Goal: Task Accomplishment & Management: Manage account settings

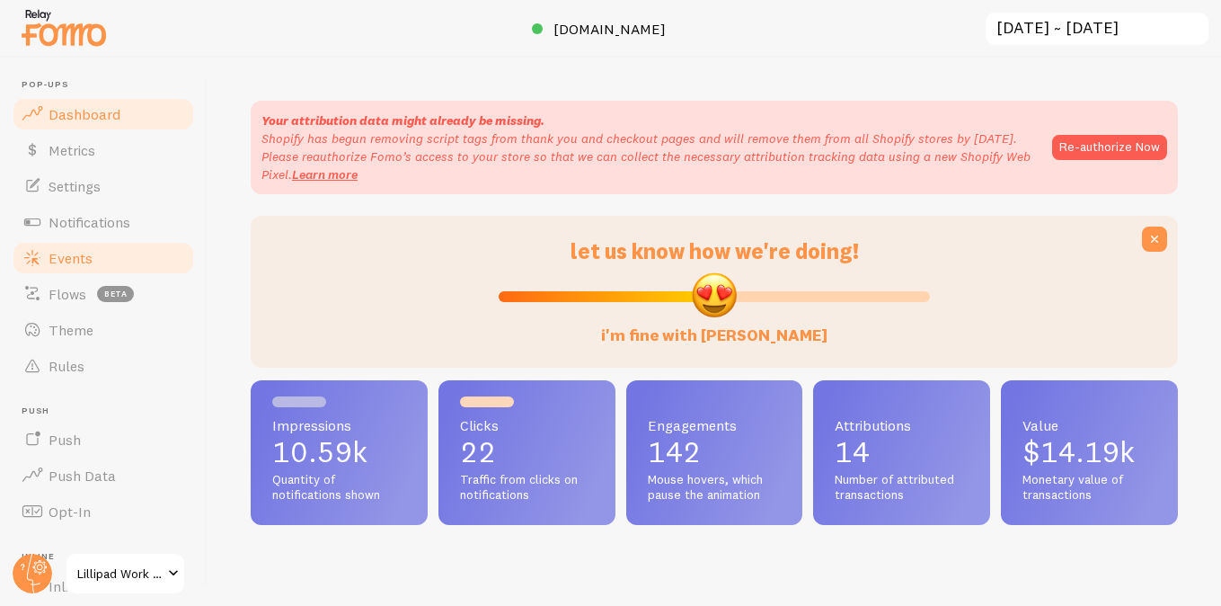
click at [92, 253] on link "Events" at bounding box center [103, 258] width 185 height 36
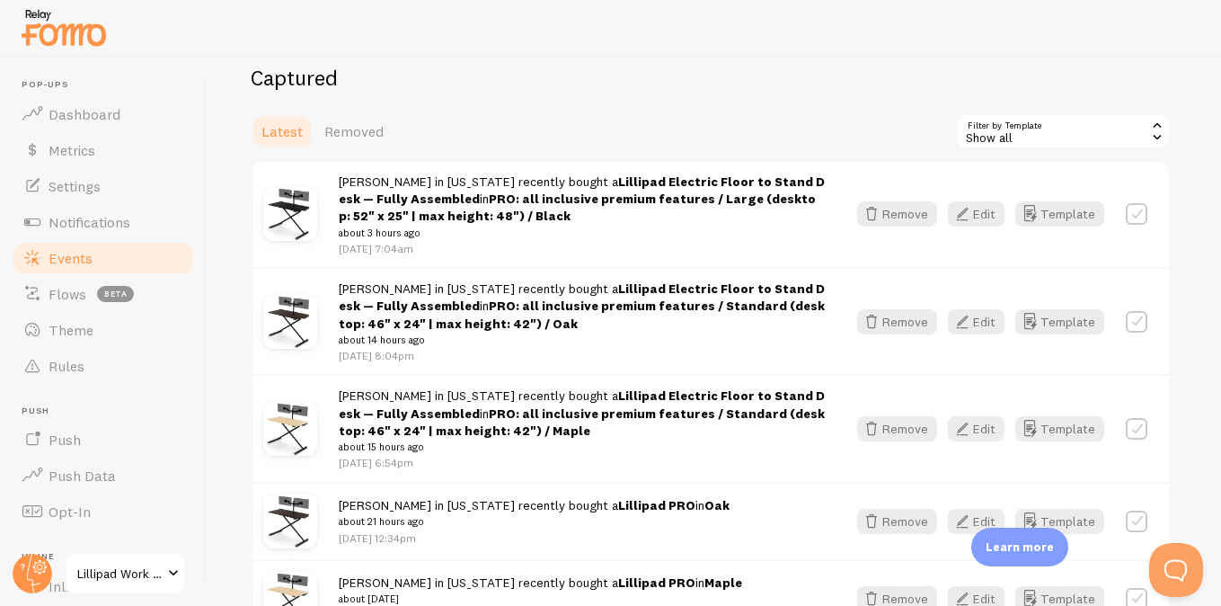
scroll to position [208, 0]
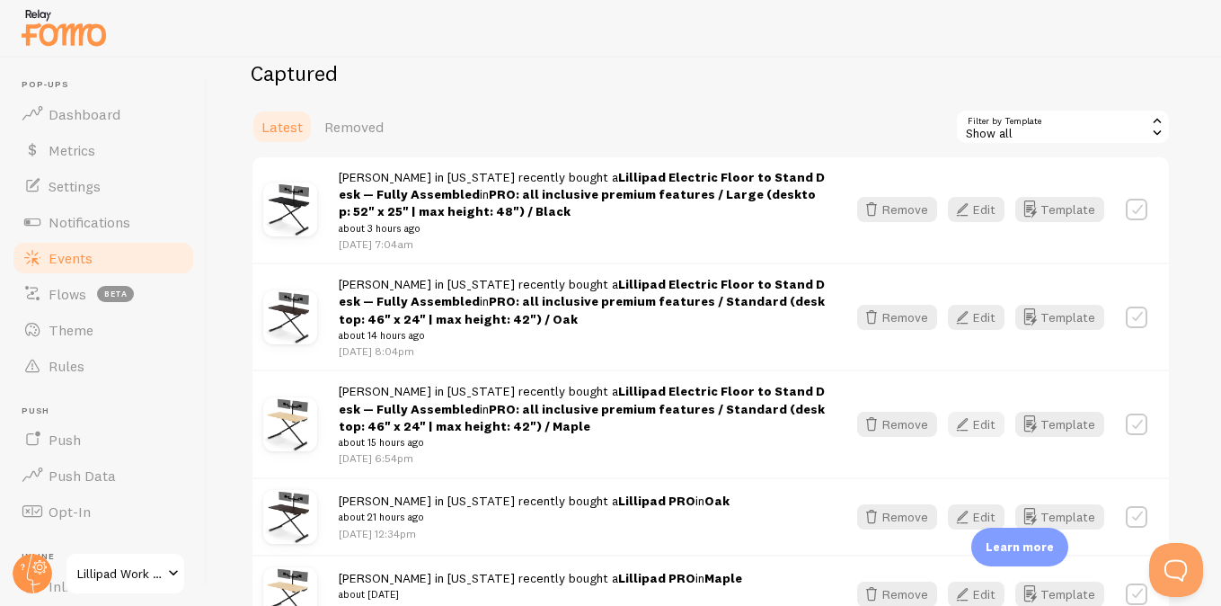
click at [973, 431] on icon "button" at bounding box center [963, 424] width 22 height 22
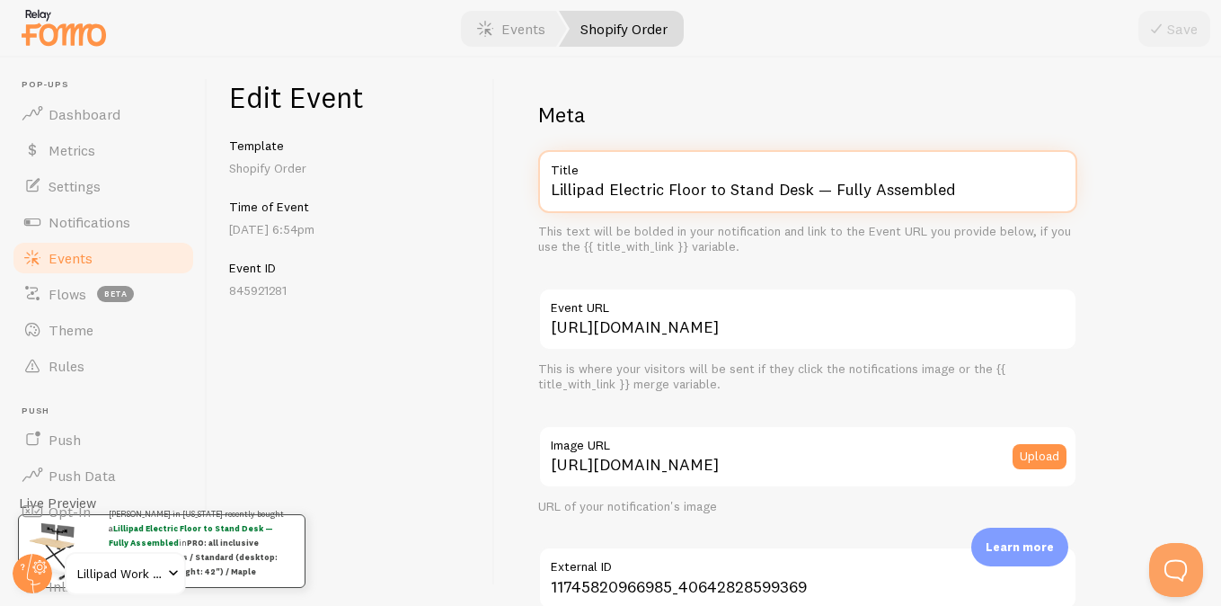
drag, startPoint x: 609, startPoint y: 188, endPoint x: 757, endPoint y: 277, distance: 172.1
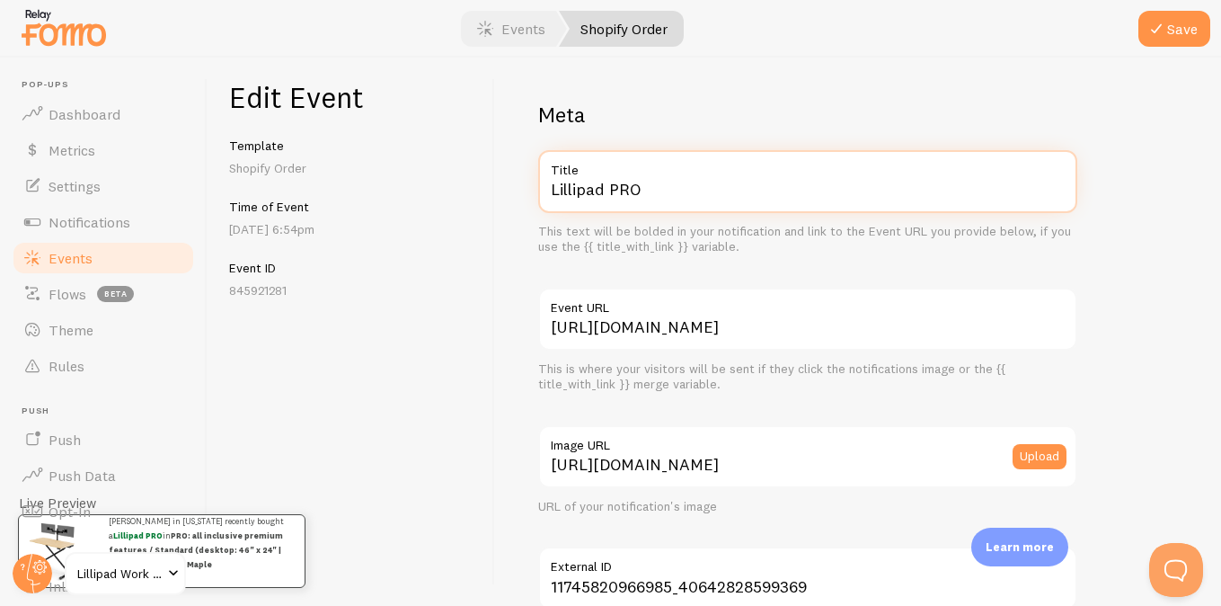
scroll to position [1140, 0]
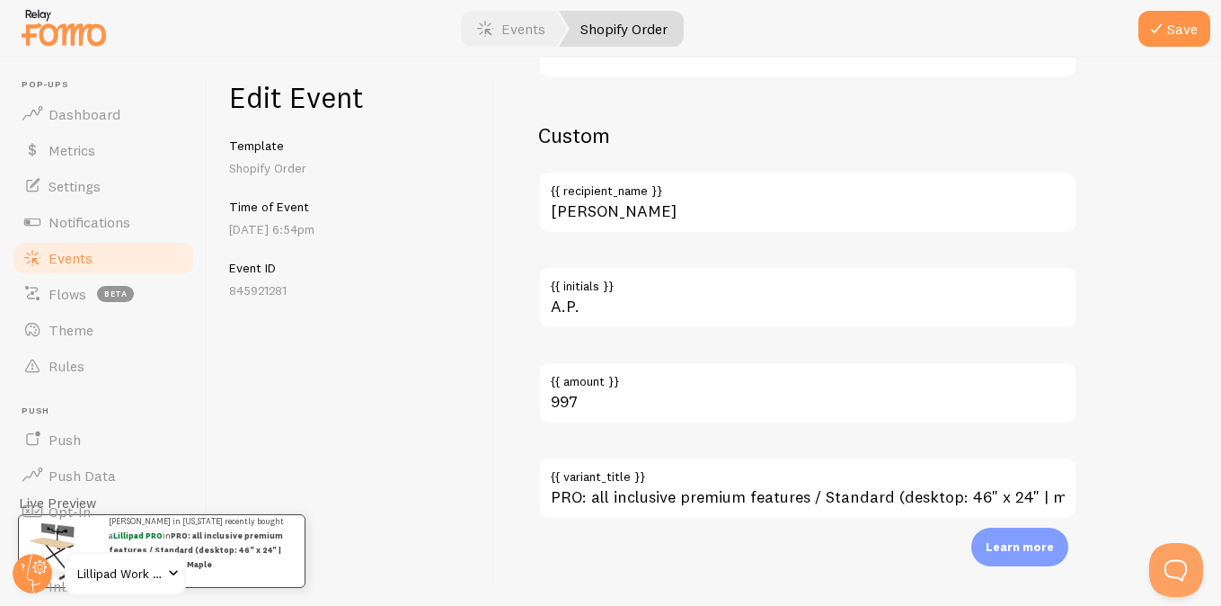
type input "Lillipad PRO"
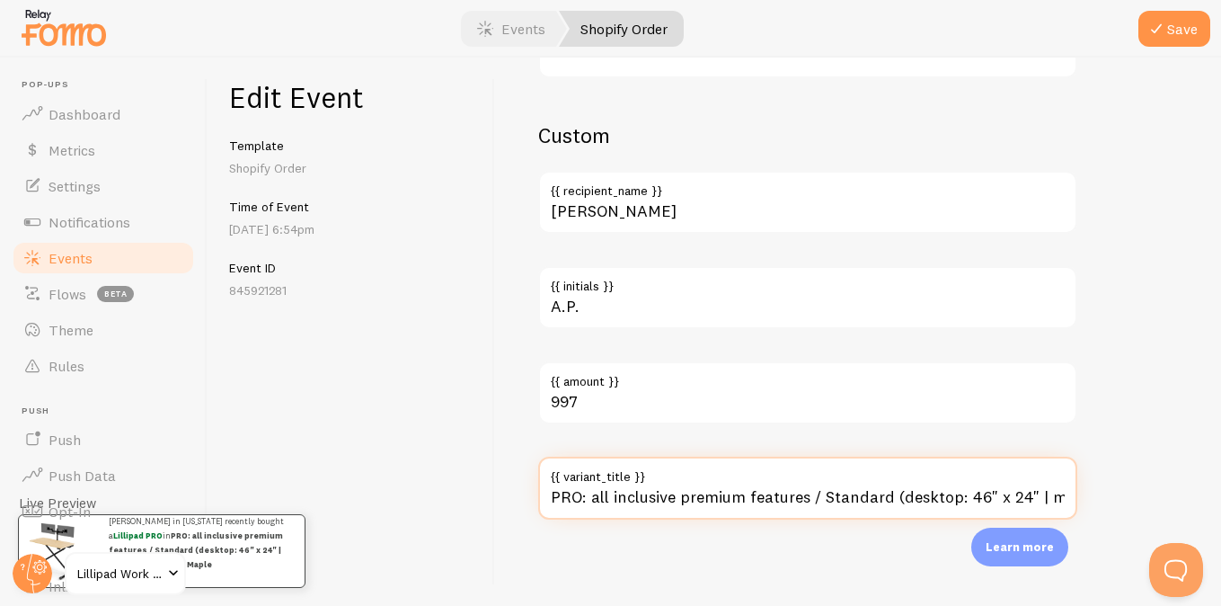
click at [666, 495] on input "PRO: all inclusive premium features / Standard (desktop: 46" x 24" | max height…" at bounding box center [807, 487] width 539 height 63
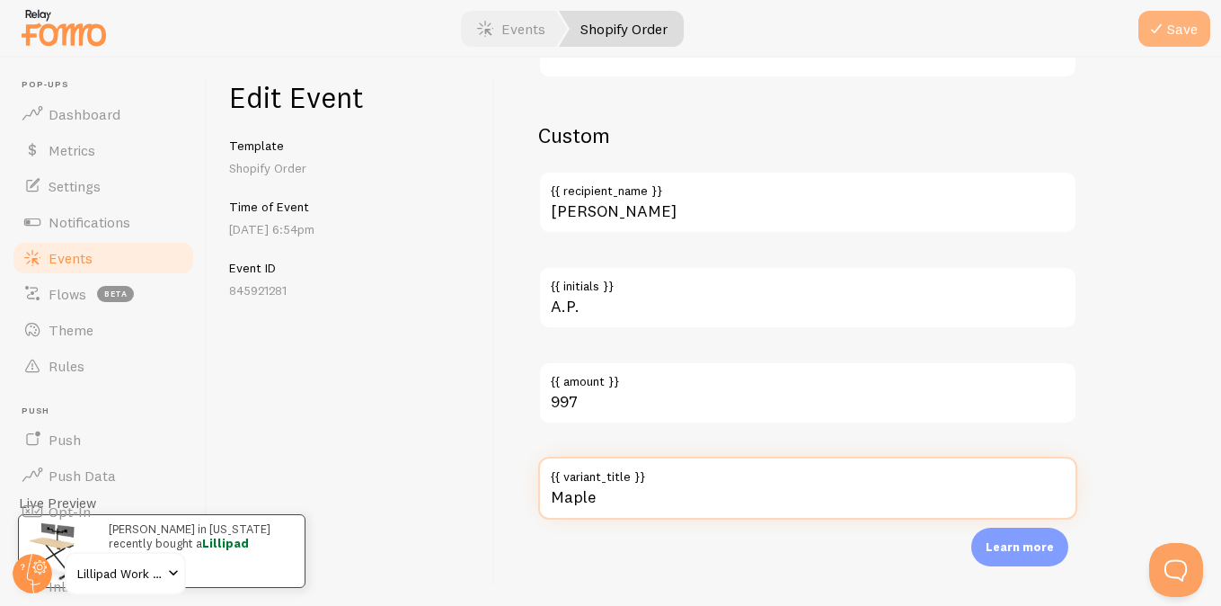
type input "Maple"
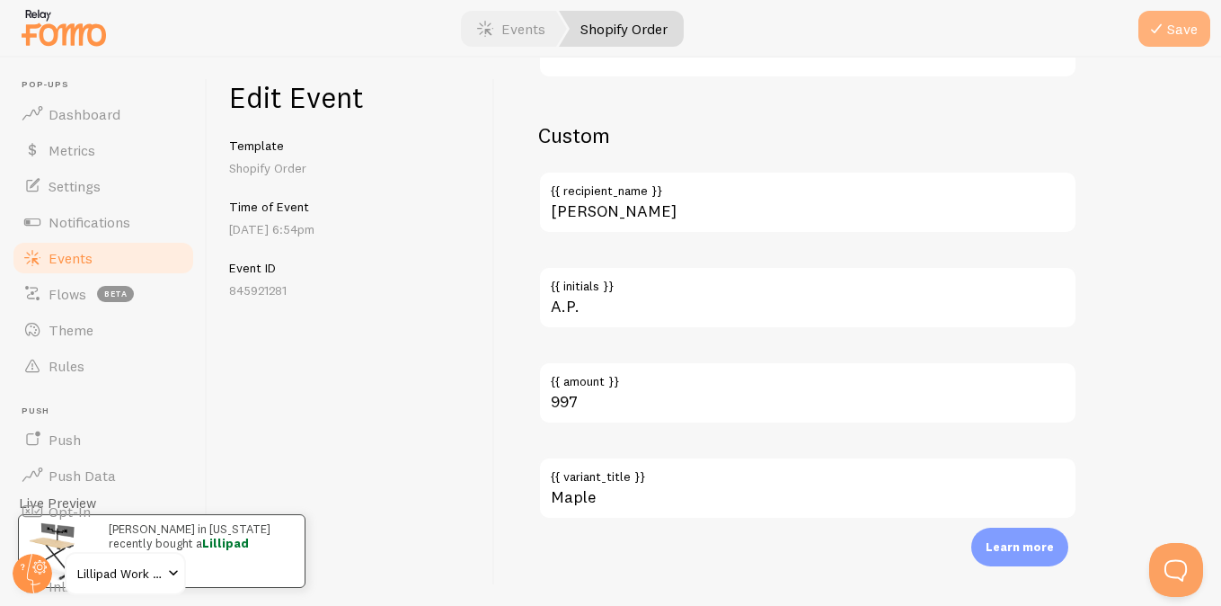
click at [1178, 22] on button "Save" at bounding box center [1175, 29] width 72 height 36
click at [123, 263] on link "Events" at bounding box center [103, 258] width 185 height 36
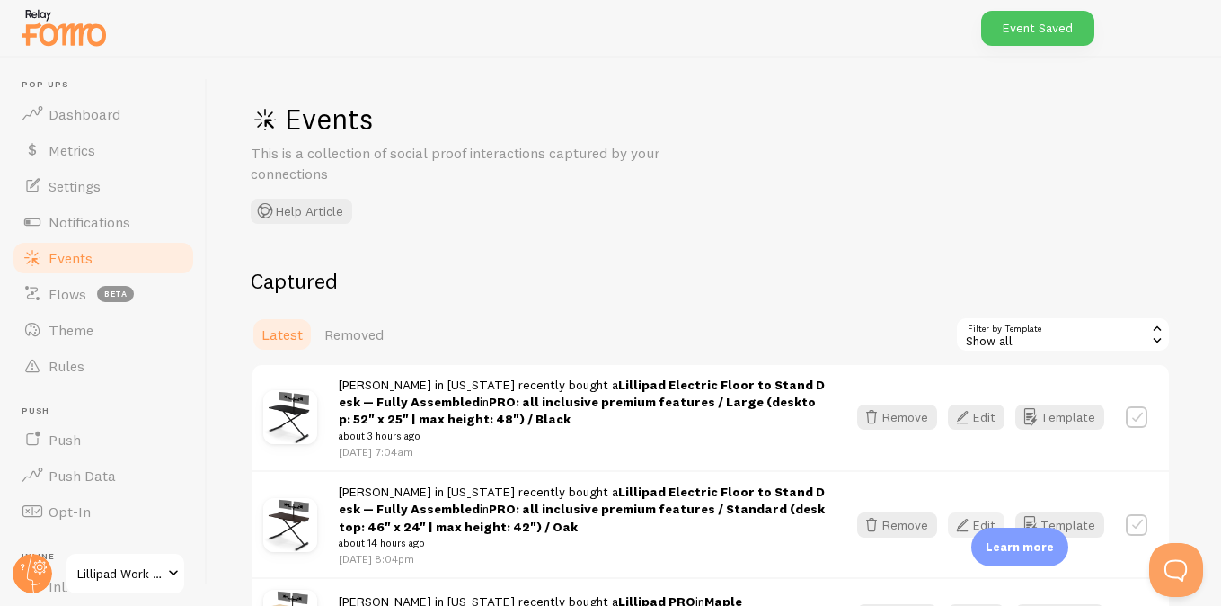
click at [968, 523] on icon "button" at bounding box center [963, 525] width 22 height 22
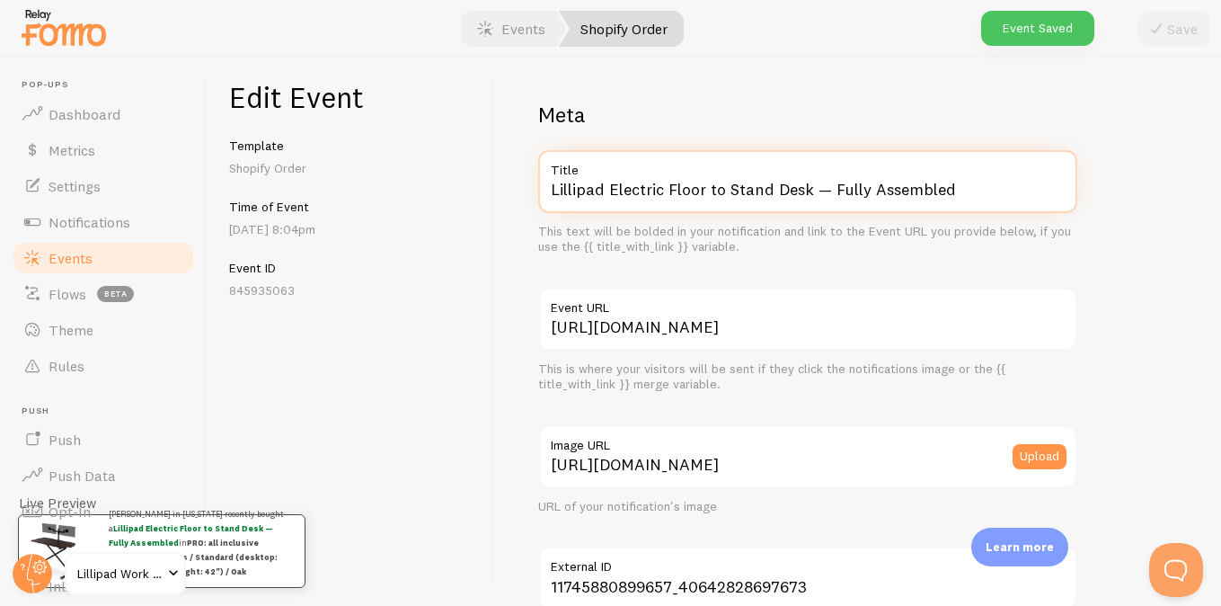
drag, startPoint x: 613, startPoint y: 186, endPoint x: 774, endPoint y: 220, distance: 164.4
click at [754, 210] on input "Lillipad Electric Floor to Stand Desk — Fully Assembled" at bounding box center [807, 181] width 539 height 63
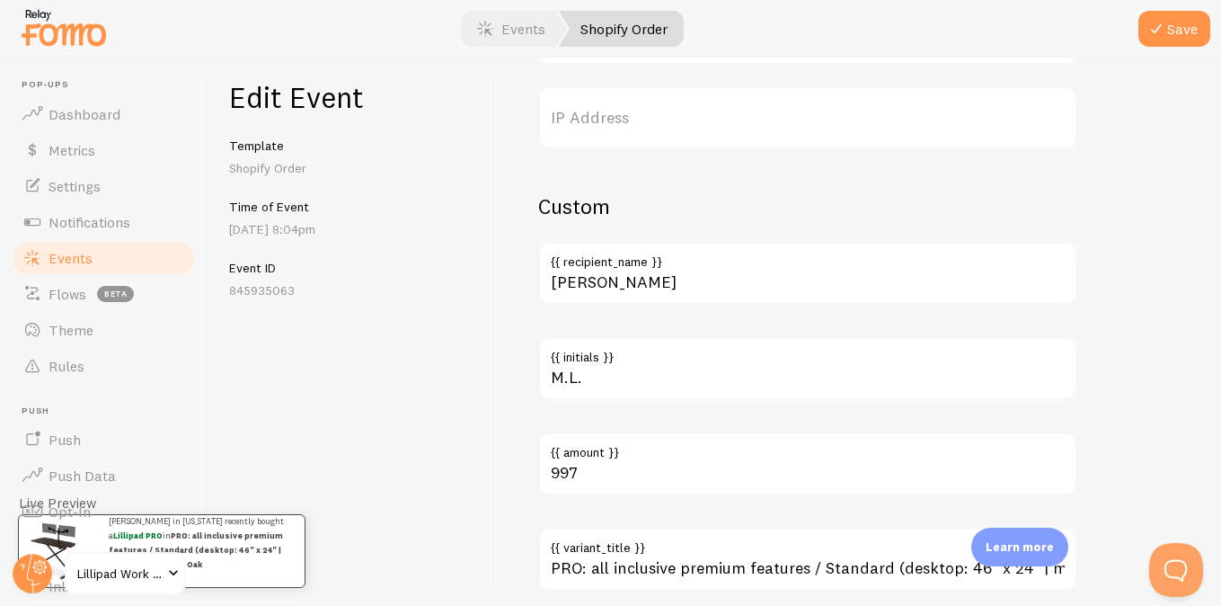
scroll to position [1140, 0]
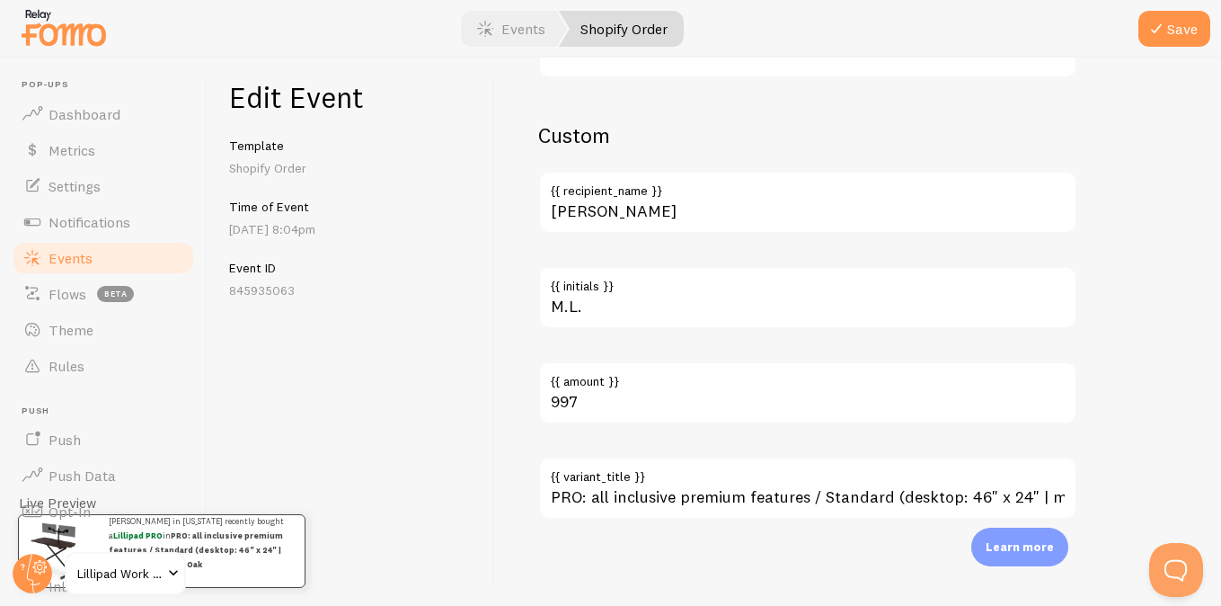
type input "Lillipad PRO"
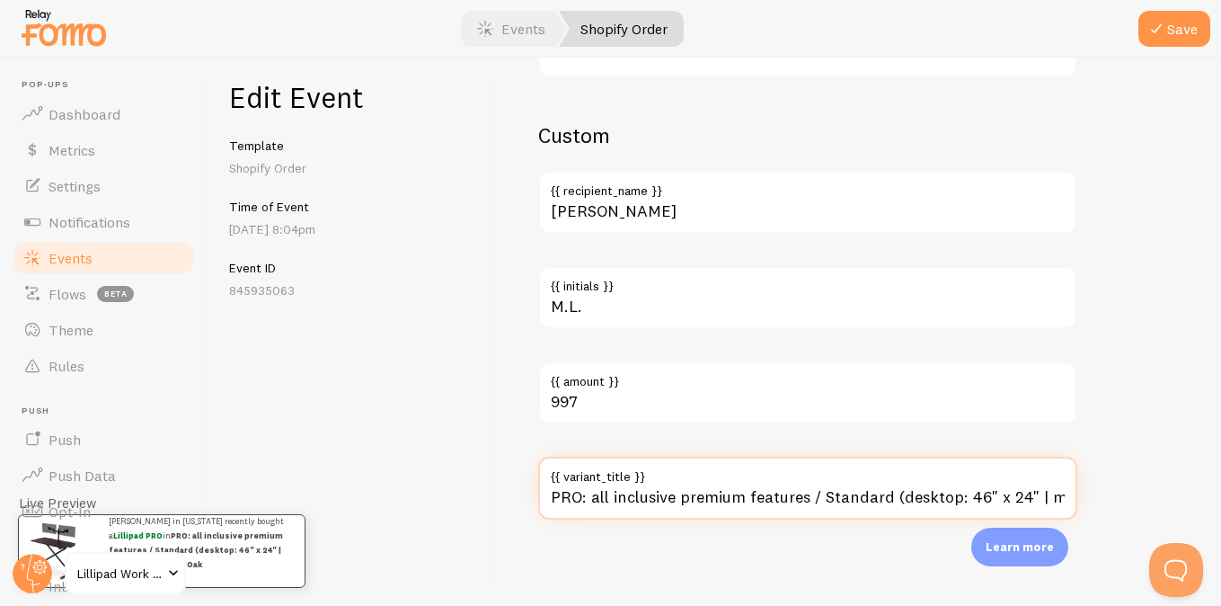
click at [682, 499] on input "PRO: all inclusive premium features / Standard (desktop: 46" x 24" | max height…" at bounding box center [807, 487] width 539 height 63
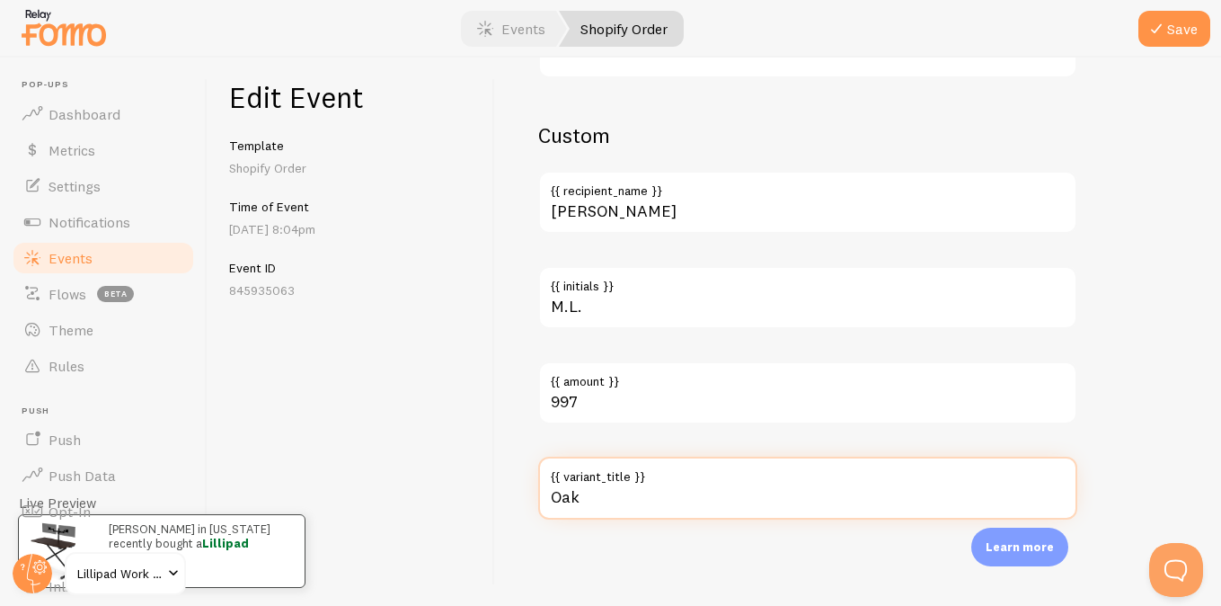
type input "Oak"
click at [1139, 11] on button "Save" at bounding box center [1175, 29] width 72 height 36
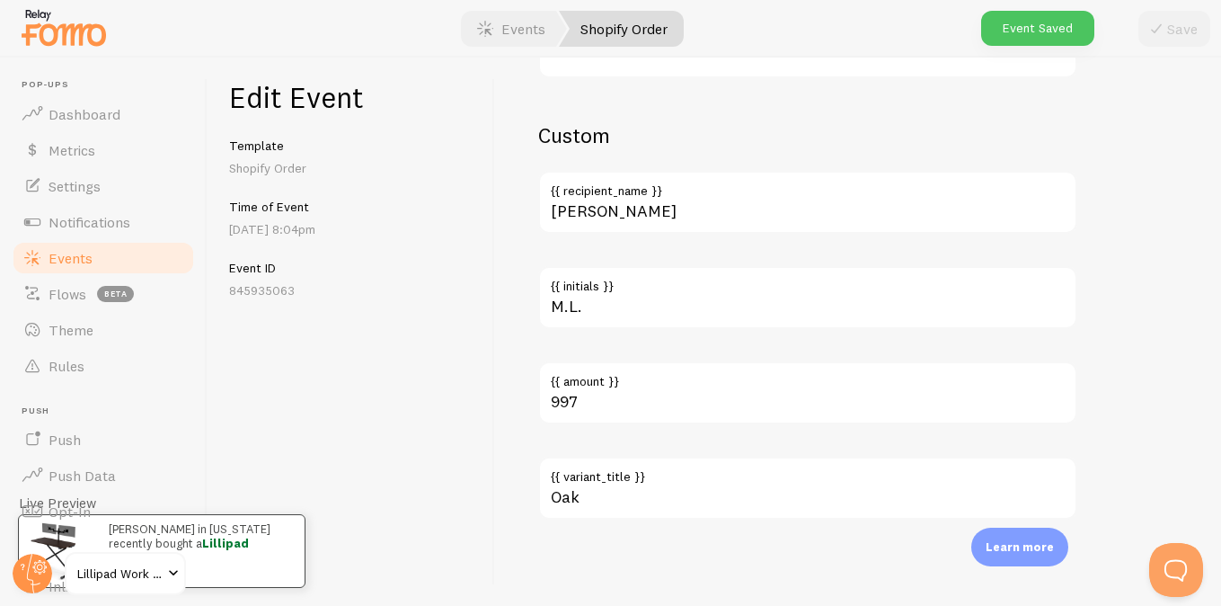
click at [129, 259] on link "Events" at bounding box center [103, 258] width 185 height 36
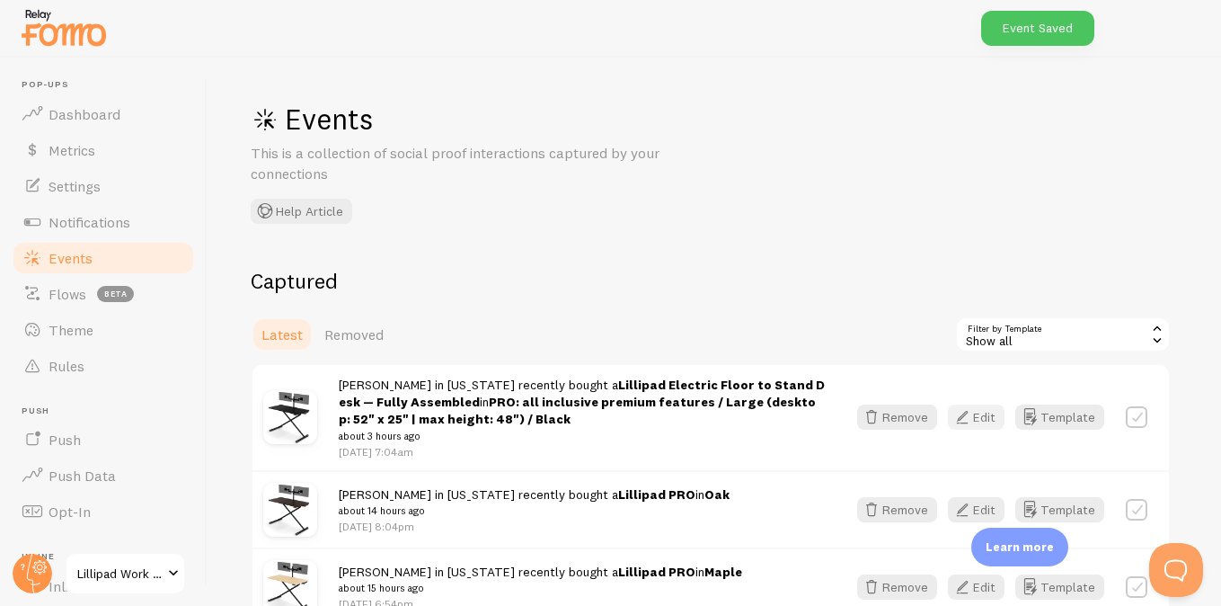
click at [983, 420] on button "Edit" at bounding box center [976, 416] width 57 height 25
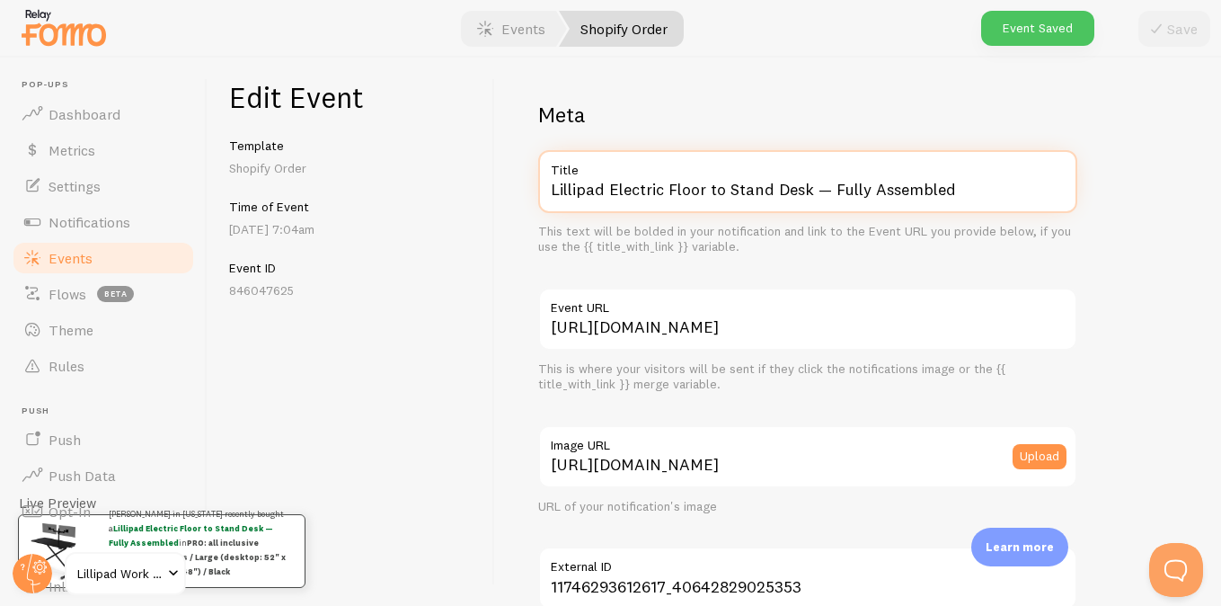
drag, startPoint x: 612, startPoint y: 187, endPoint x: 911, endPoint y: 300, distance: 319.9
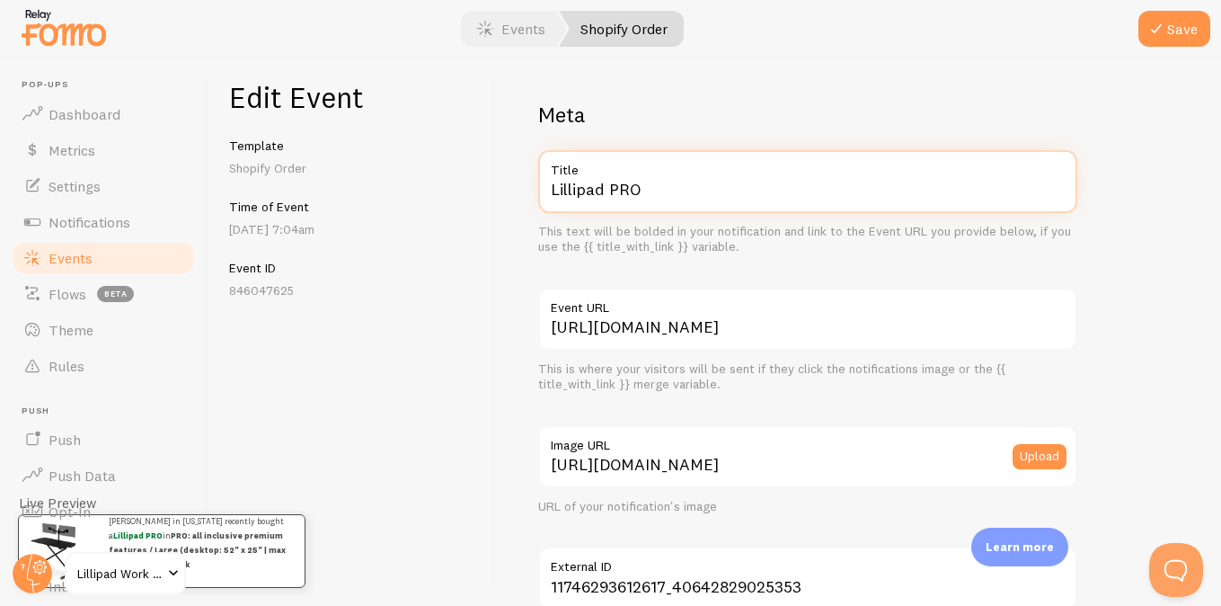
scroll to position [1140, 0]
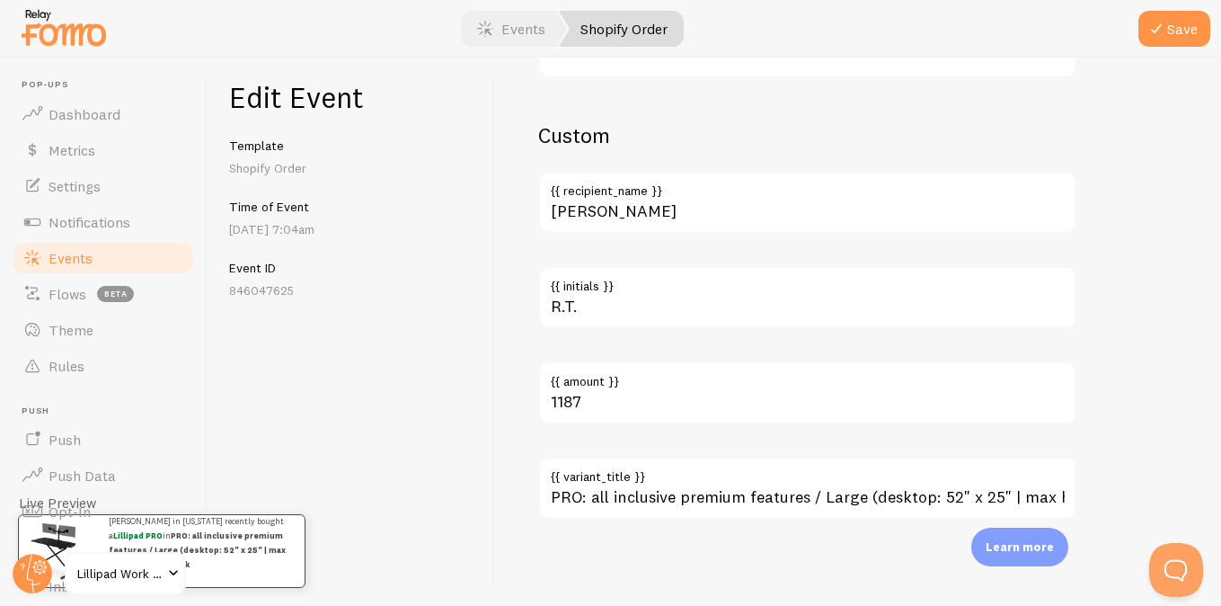
type input "Lillipad PRO"
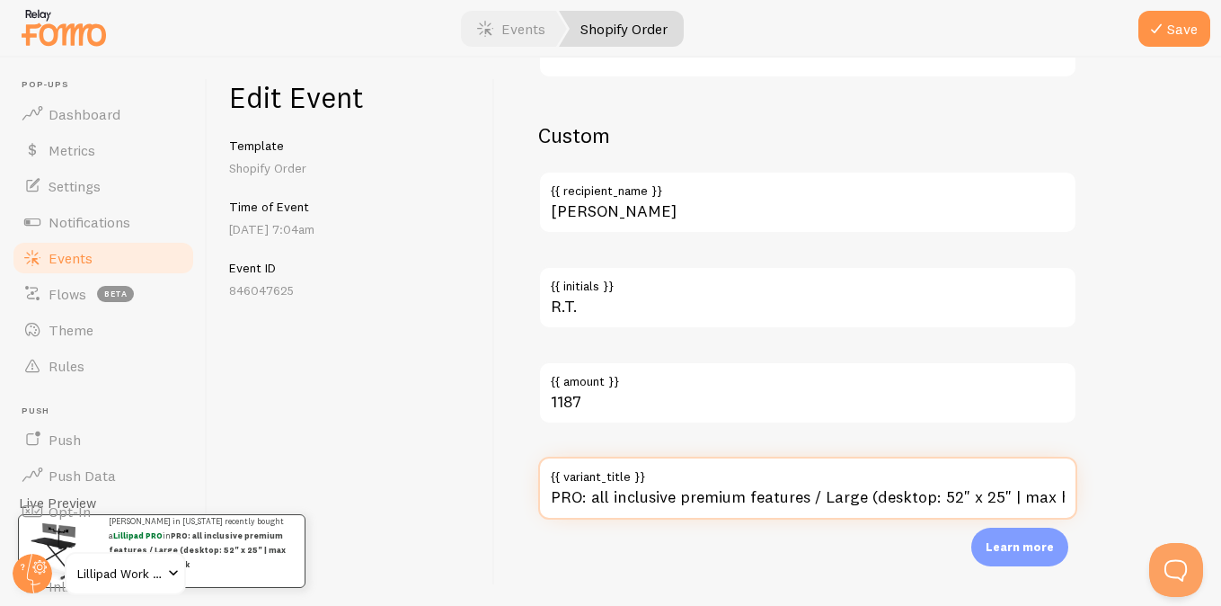
click at [728, 503] on input "PRO: all inclusive premium features / Large (desktop: 52" x 25" | max height: 4…" at bounding box center [807, 487] width 539 height 63
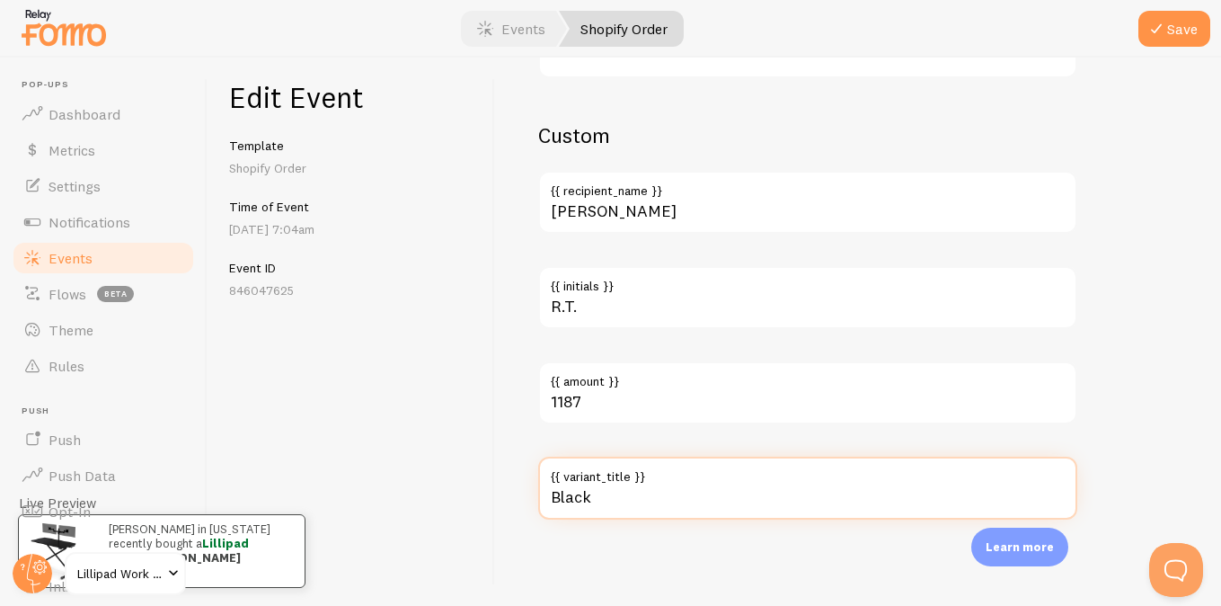
type input "Black"
click at [1139, 11] on button "Save" at bounding box center [1175, 29] width 72 height 36
